Goal: Information Seeking & Learning: Learn about a topic

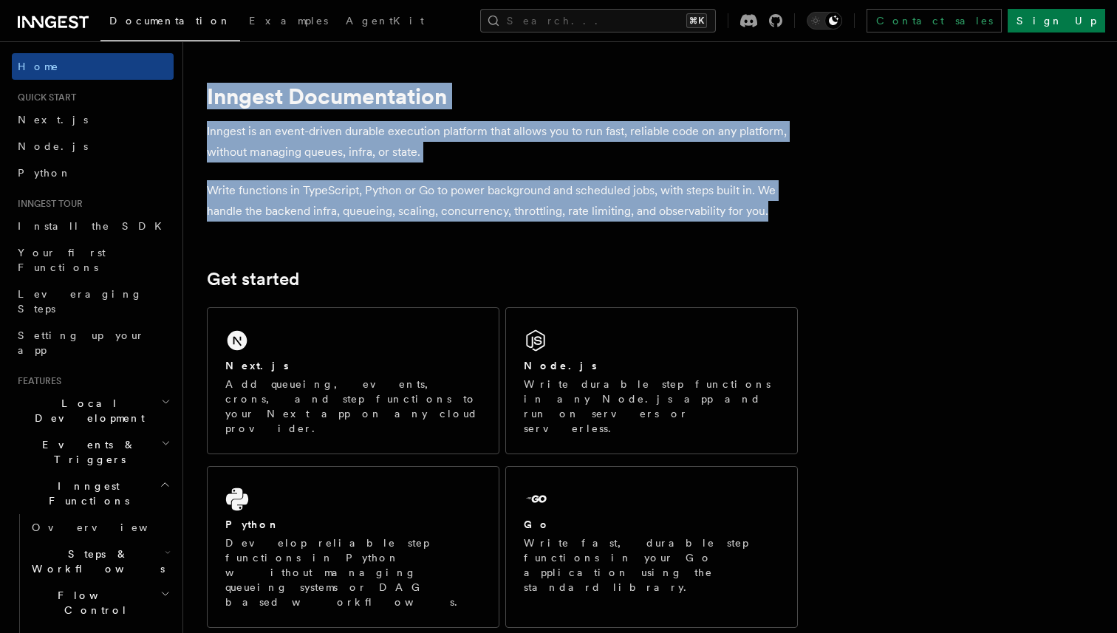
drag, startPoint x: 208, startPoint y: 98, endPoint x: 781, endPoint y: 212, distance: 584.2
copy article "Inngest Documentation Inngest is an event-driven durable execution platform tha…"
